Goal: Task Accomplishment & Management: Manage account settings

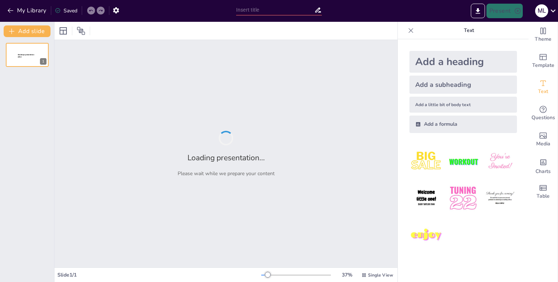
type input "Café Mexicano de Altura: Oportunidades de Inversión Internacional"
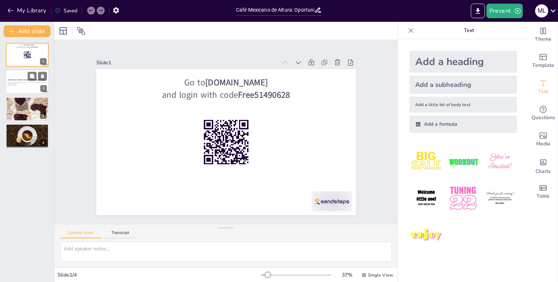
click at [24, 88] on div at bounding box center [27, 82] width 44 height 25
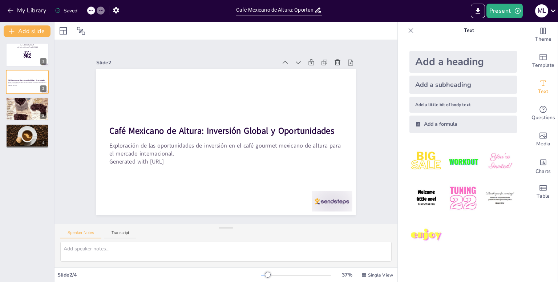
click at [19, 41] on div "Go to [DOMAIN_NAME] and login with code Free51490628 1 Café Mexicano de Altura:…" at bounding box center [27, 159] width 54 height 245
click at [23, 55] on rect at bounding box center [27, 55] width 8 height 8
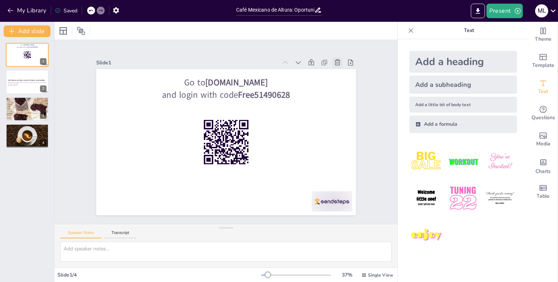
click at [146, 228] on icon at bounding box center [141, 232] width 9 height 9
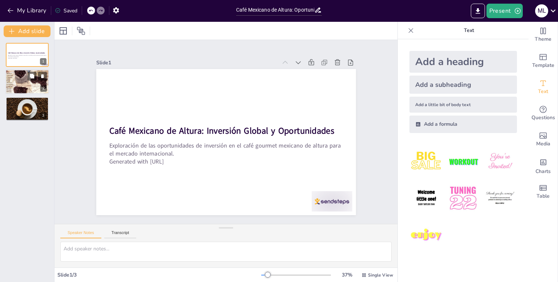
click at [27, 85] on div at bounding box center [27, 81] width 44 height 33
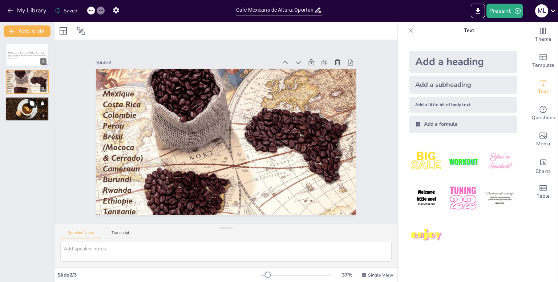
click at [31, 107] on button at bounding box center [32, 103] width 9 height 9
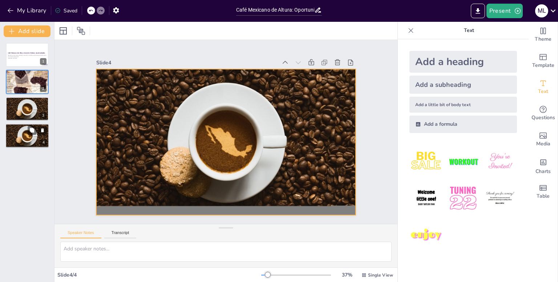
click at [35, 140] on div at bounding box center [27, 136] width 44 height 25
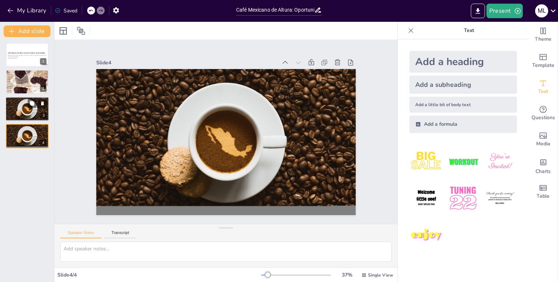
click at [25, 109] on div at bounding box center [27, 108] width 44 height 25
click at [28, 137] on div at bounding box center [27, 136] width 44 height 25
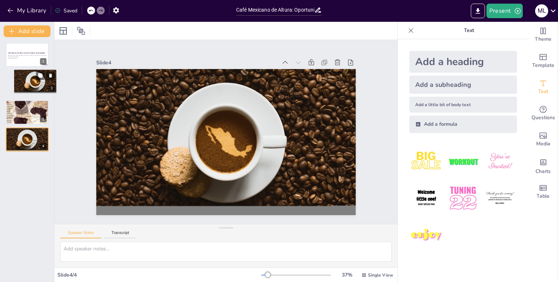
drag, startPoint x: 16, startPoint y: 104, endPoint x: 24, endPoint y: 73, distance: 31.2
click at [24, 73] on div at bounding box center [35, 81] width 43 height 25
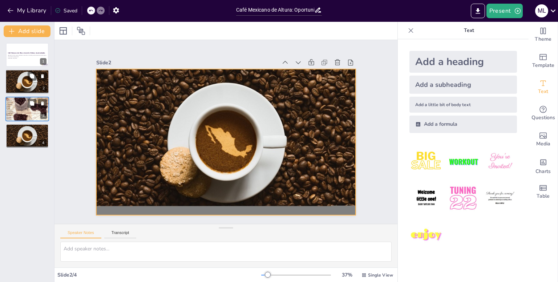
click at [19, 75] on div at bounding box center [27, 81] width 44 height 25
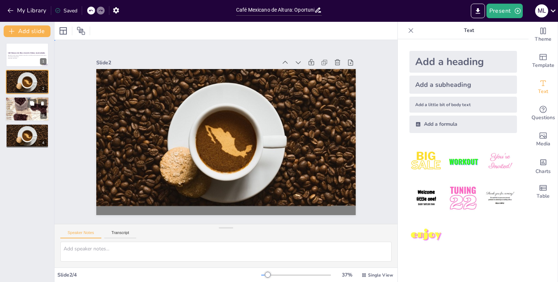
click at [76, 138] on div "Slide 1 Café Mexicano de Altura: Inversión Global y Oportunidades Exploración d…" at bounding box center [227, 131] width 312 height 341
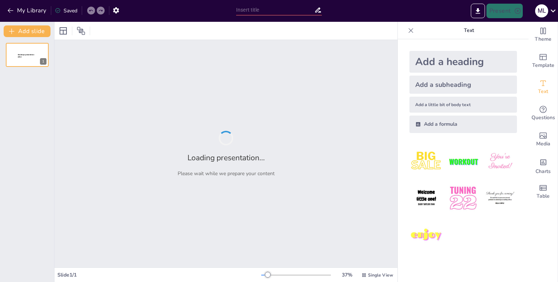
type input "Café Mexicano de Altura: Oportunidades de Inversión Internacional"
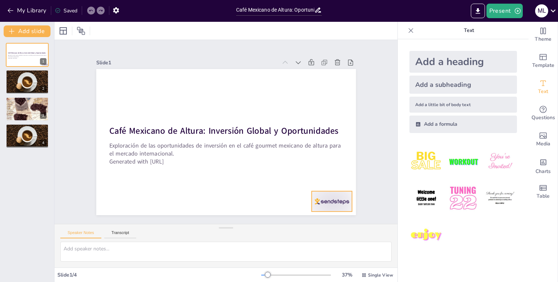
click at [333, 202] on div at bounding box center [332, 201] width 41 height 20
click at [544, 2] on div "Present M L" at bounding box center [442, 11] width 233 height 22
click at [541, 11] on div "M L" at bounding box center [541, 10] width 13 height 13
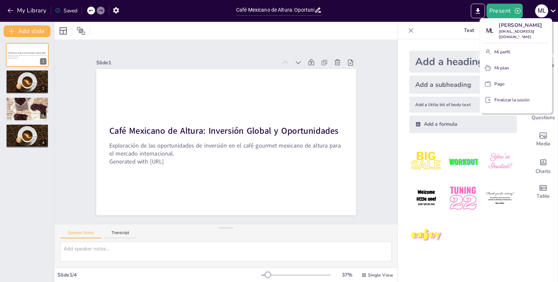
click at [505, 44] on font "[PERSON_NAME]" at bounding box center [502, 48] width 52 height 8
click at [497, 48] on font "[PERSON_NAME]" at bounding box center [502, 48] width 52 height 8
click at [497, 44] on font "Montse León" at bounding box center [502, 48] width 52 height 8
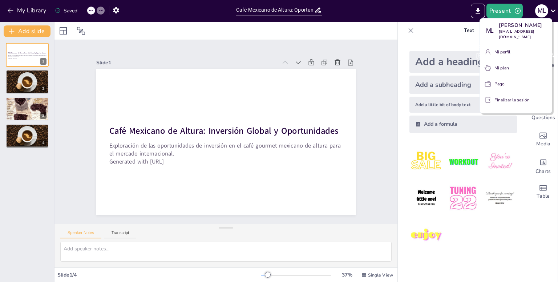
click at [518, 28] on font "Montse León" at bounding box center [521, 25] width 44 height 7
click at [503, 49] on font "Mi perfil" at bounding box center [503, 52] width 16 height 6
